Goal: Find specific page/section: Find specific page/section

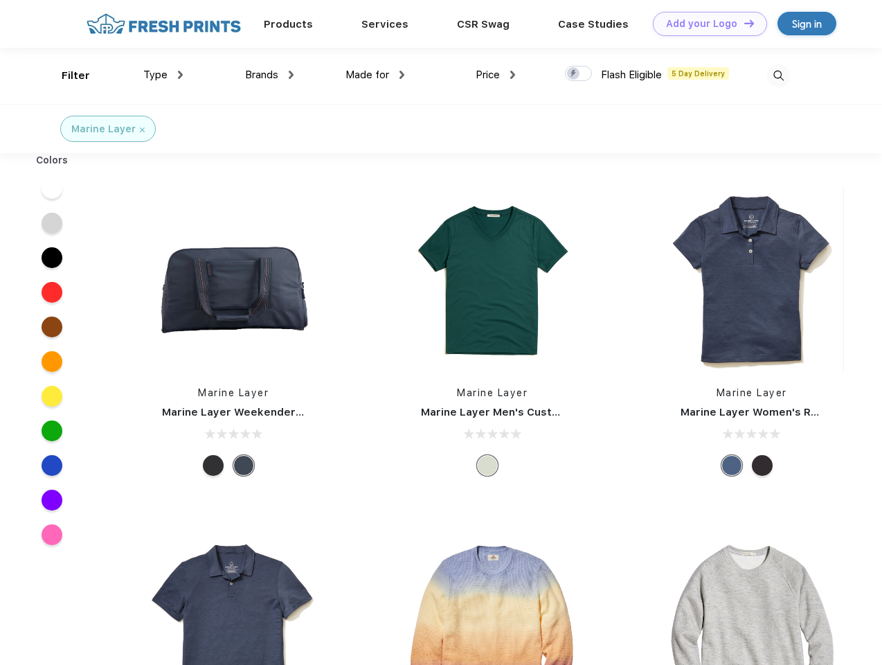
click at [705, 24] on link "Add your Logo Design Tool" at bounding box center [710, 24] width 114 height 24
click at [0, 0] on div "Design Tool" at bounding box center [0, 0] width 0 height 0
click at [743, 23] on link "Add your Logo Design Tool" at bounding box center [710, 24] width 114 height 24
click at [66, 75] on div "Filter" at bounding box center [76, 76] width 28 height 16
click at [163, 75] on span "Type" at bounding box center [155, 75] width 24 height 12
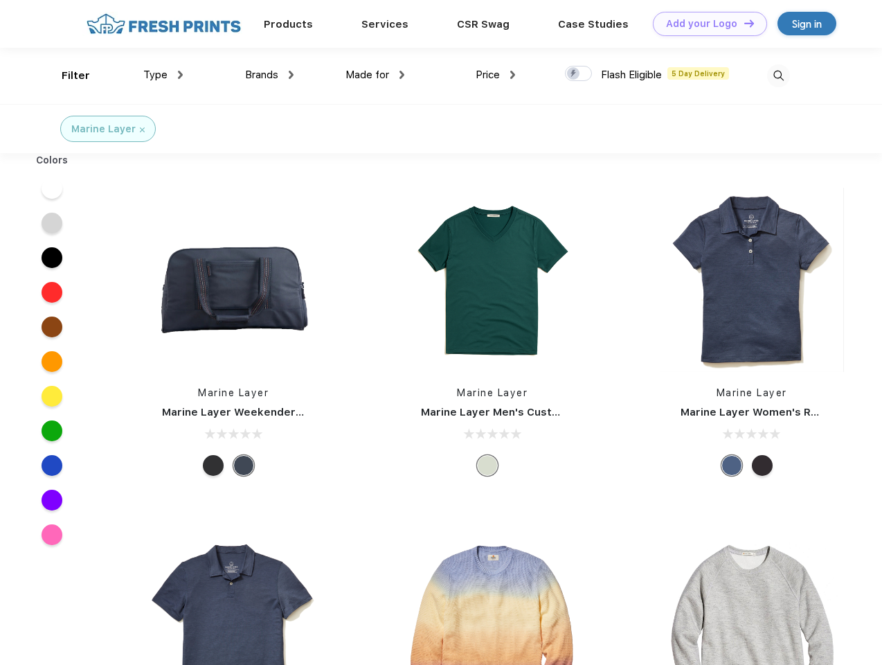
click at [269, 75] on span "Brands" at bounding box center [261, 75] width 33 height 12
click at [375, 75] on span "Made for" at bounding box center [368, 75] width 44 height 12
click at [496, 75] on span "Price" at bounding box center [488, 75] width 24 height 12
click at [579, 74] on div at bounding box center [578, 73] width 27 height 15
click at [574, 74] on input "checkbox" at bounding box center [569, 69] width 9 height 9
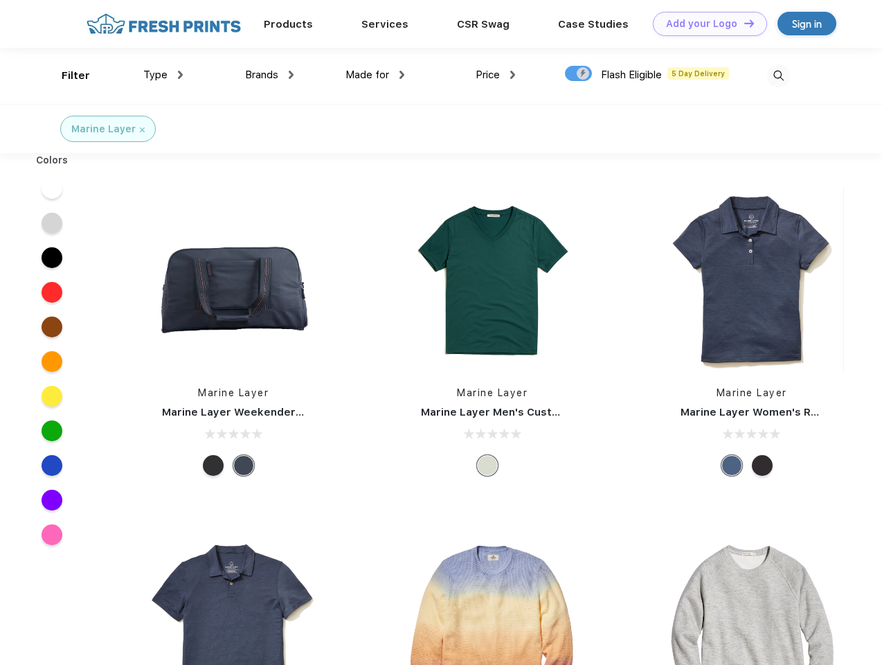
click at [778, 75] on img at bounding box center [778, 75] width 23 height 23
